Goal: Task Accomplishment & Management: Use online tool/utility

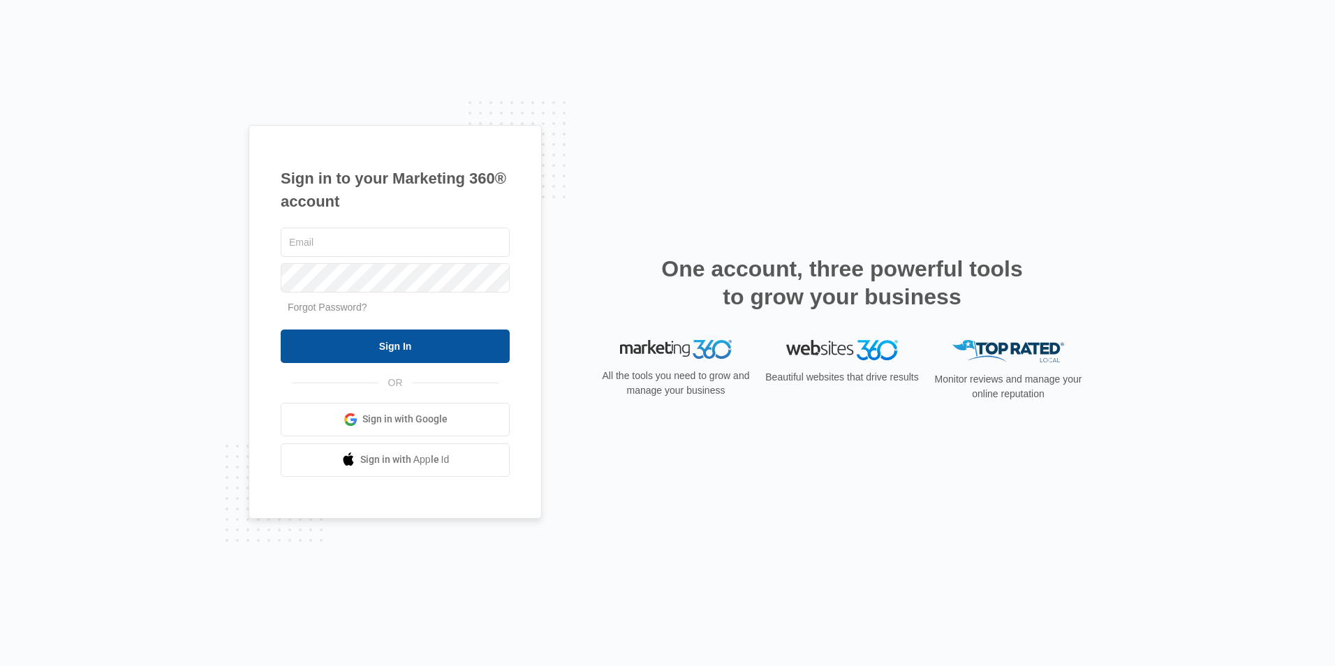
type input "[EMAIL_ADDRESS][DOMAIN_NAME]"
click at [381, 334] on input "Sign In" at bounding box center [395, 347] width 229 height 34
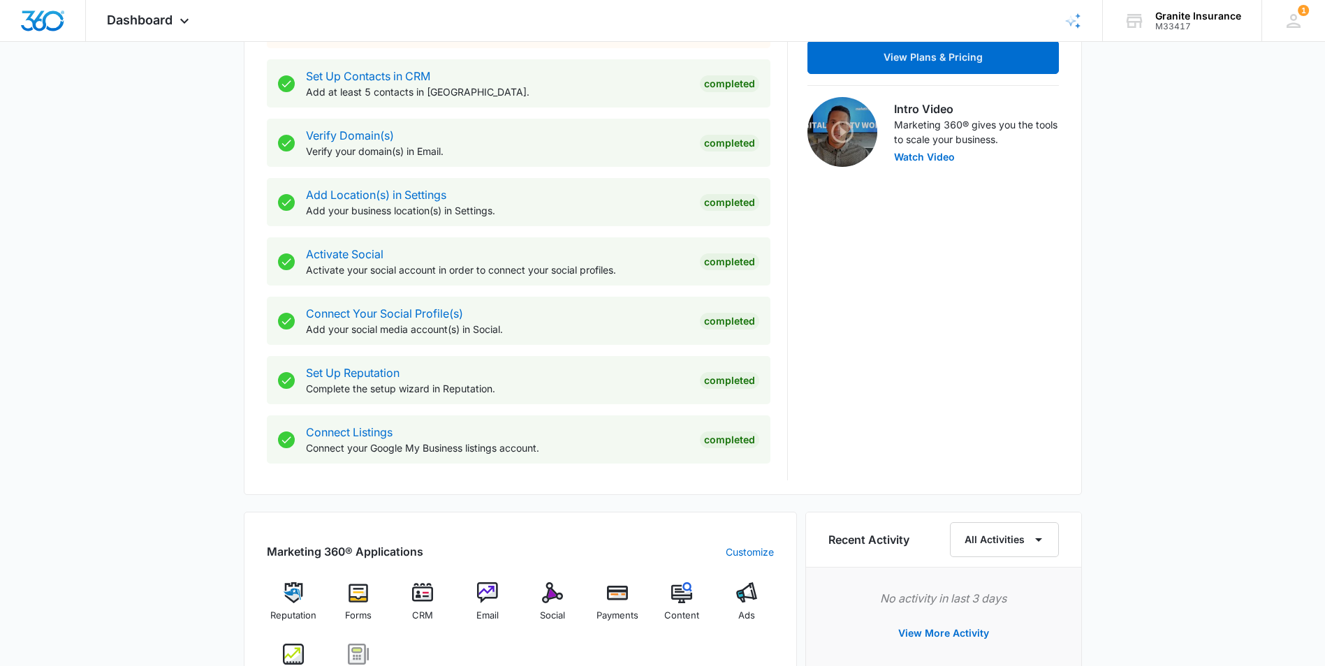
scroll to position [489, 0]
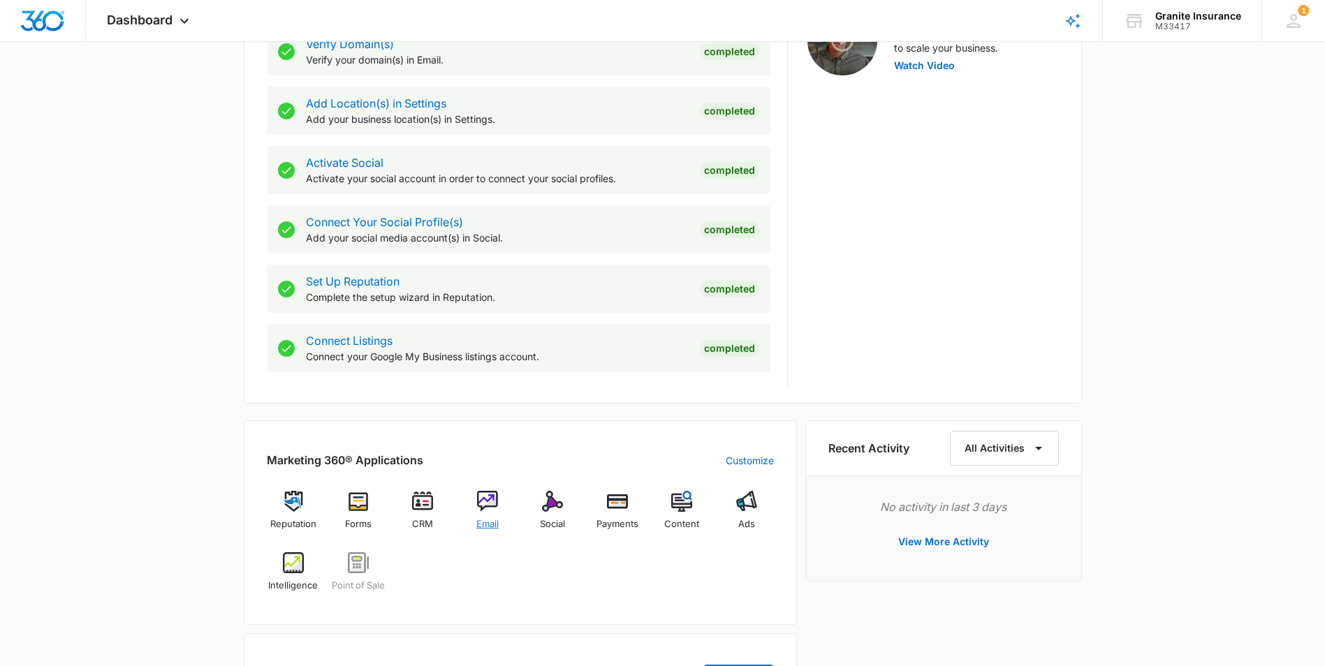
click at [485, 518] on span "Email" at bounding box center [487, 524] width 22 height 14
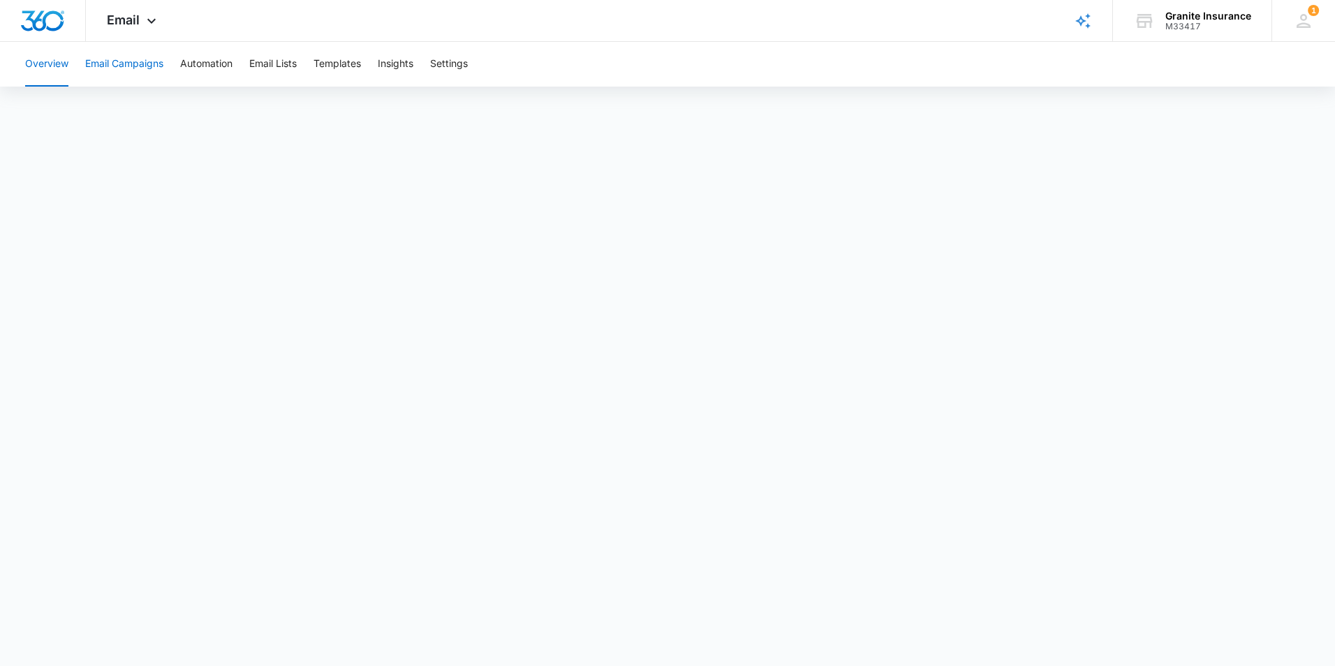
click at [119, 63] on button "Email Campaigns" at bounding box center [124, 64] width 78 height 45
